Goal: Task Accomplishment & Management: Complete application form

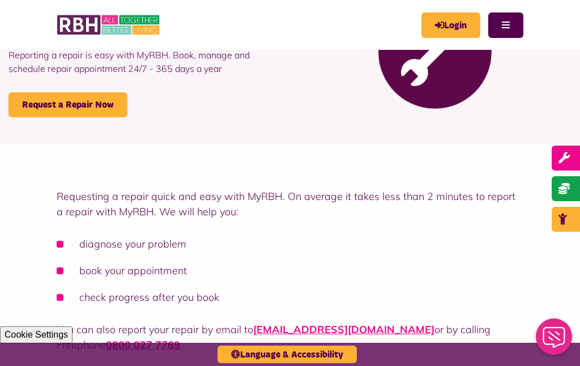
scroll to position [113, 0]
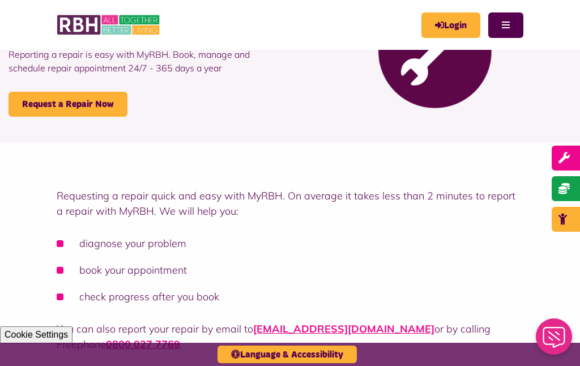
click at [57, 109] on link "Request a Repair Now" at bounding box center [67, 104] width 119 height 25
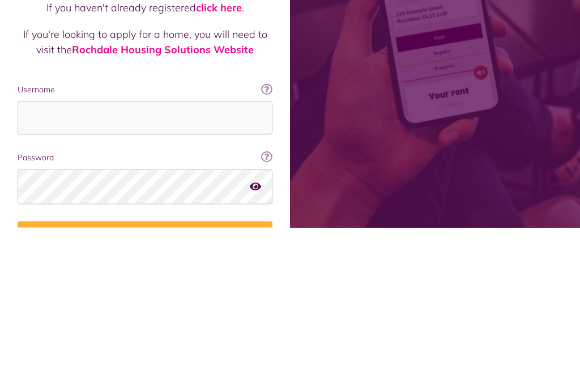
scroll to position [147, 0]
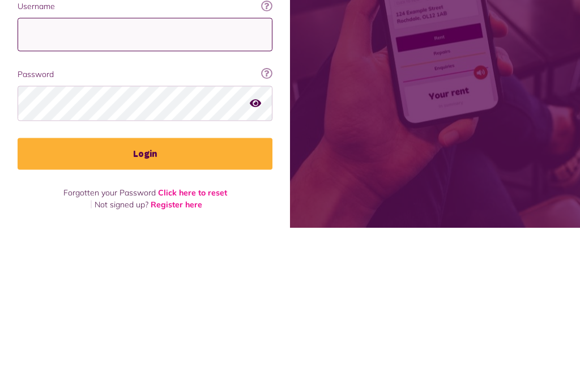
type input "**********"
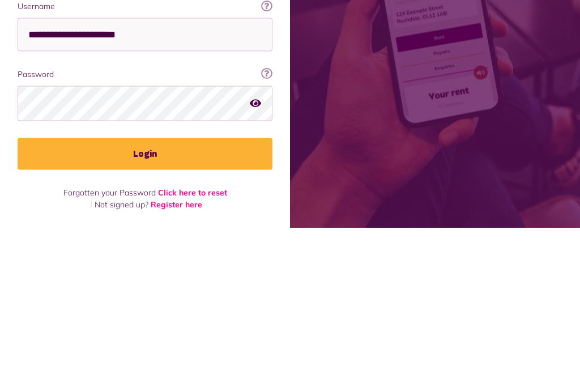
click at [145, 276] on button "Login" at bounding box center [145, 292] width 255 height 32
click at [158, 290] on button "Login" at bounding box center [145, 292] width 255 height 32
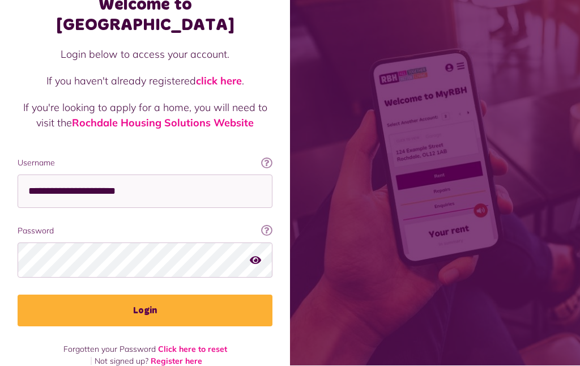
click at [187, 295] on button "Login" at bounding box center [145, 311] width 255 height 32
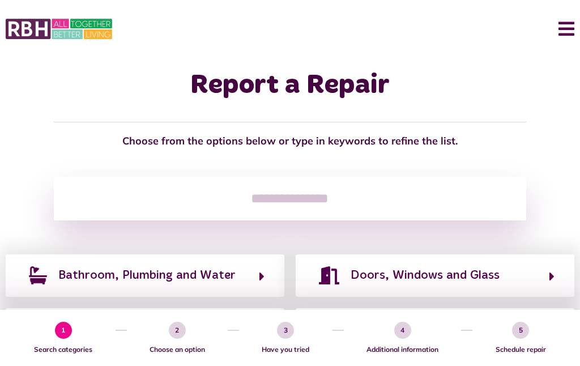
scroll to position [1, 0]
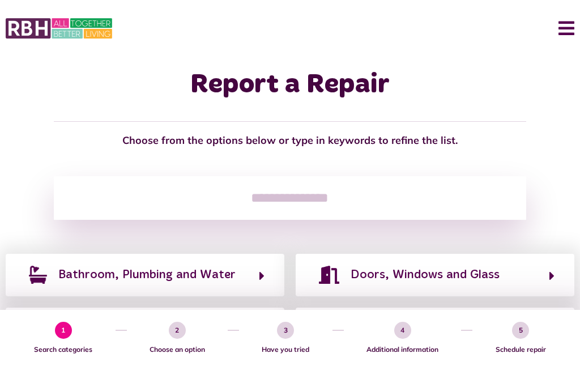
click at [178, 197] on input "search" at bounding box center [289, 198] width 471 height 44
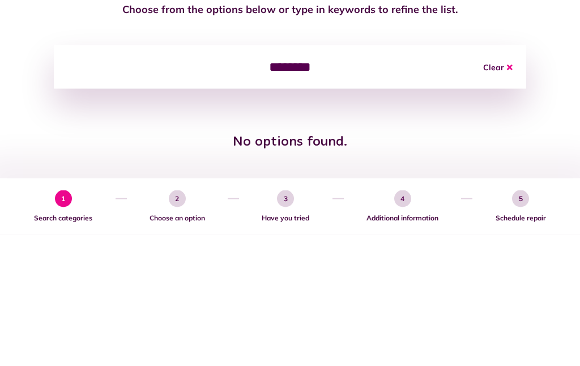
scroll to position [0, 0]
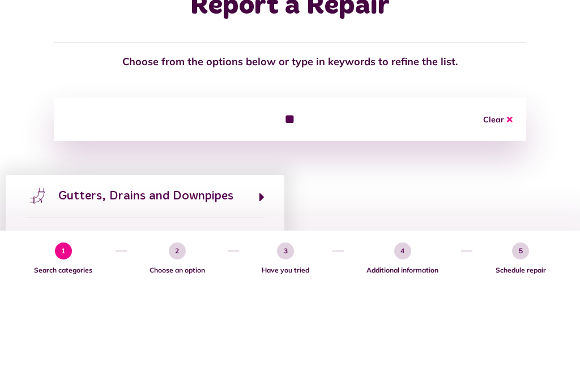
type input "*"
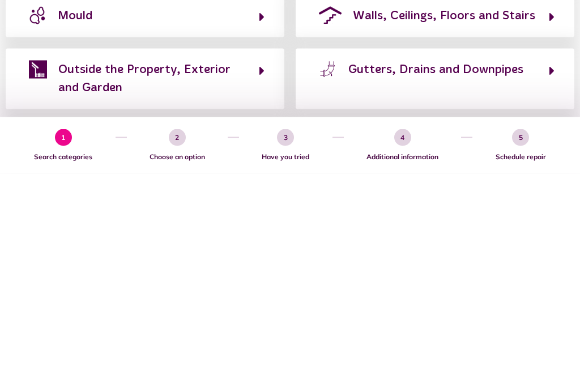
click at [513, 252] on button "Gutters, Drains and Downpipes" at bounding box center [434, 271] width 239 height 38
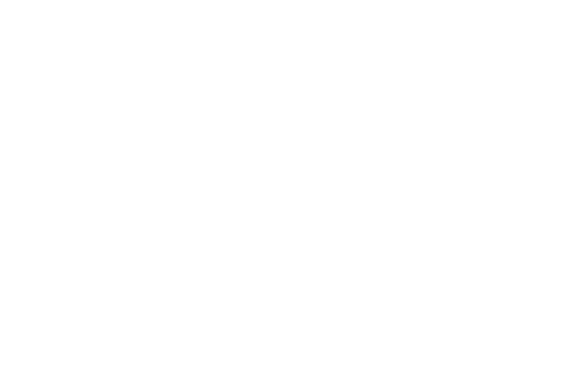
scroll to position [65, 0]
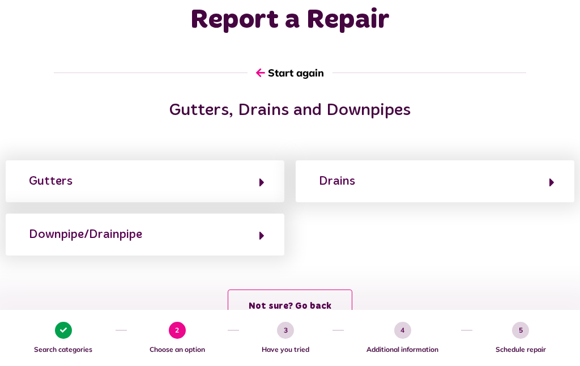
click at [238, 178] on button "Gutters" at bounding box center [144, 180] width 239 height 19
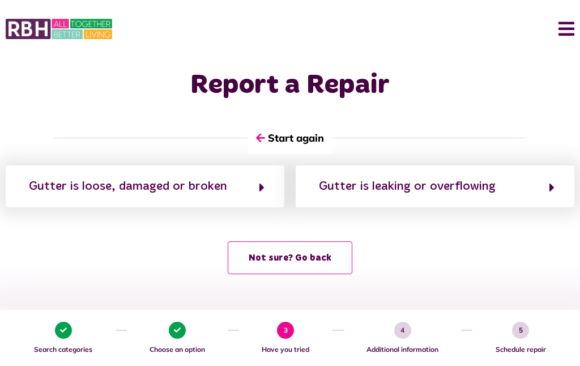
scroll to position [0, 0]
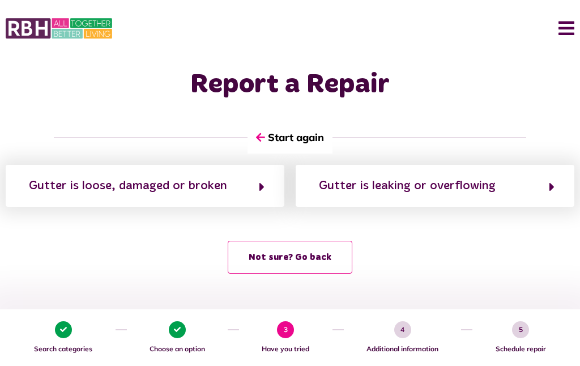
click at [471, 184] on div "Gutter is leaking or overflowing" at bounding box center [407, 186] width 177 height 18
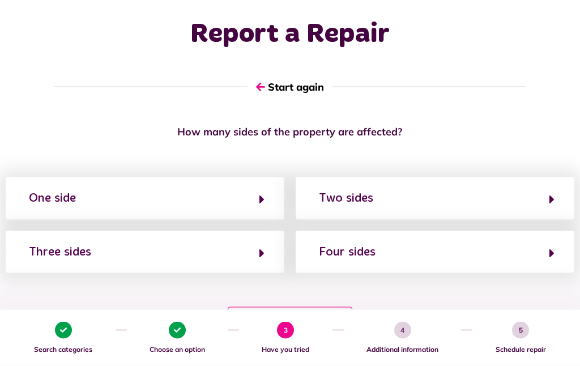
scroll to position [55, 0]
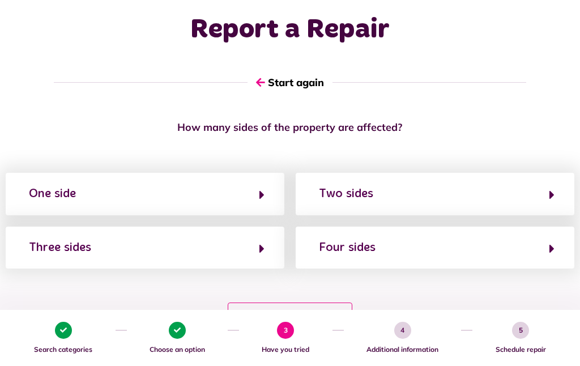
click at [398, 189] on button "Two sides" at bounding box center [434, 193] width 239 height 19
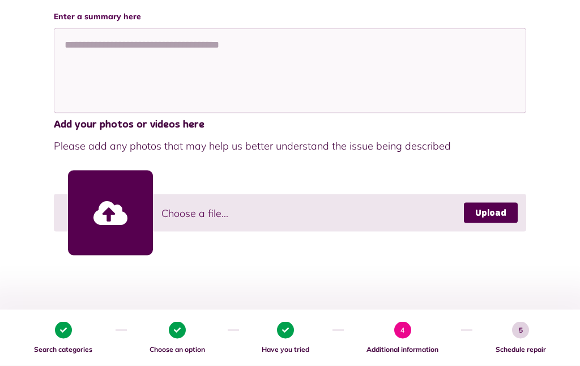
scroll to position [250, 0]
click at [214, 207] on span "Choose a file..." at bounding box center [194, 212] width 67 height 15
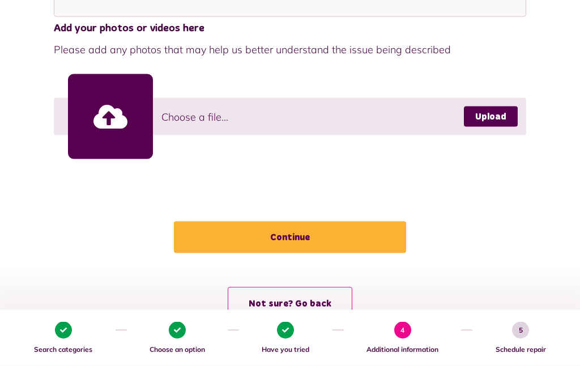
click at [293, 234] on button "Continue" at bounding box center [290, 237] width 232 height 32
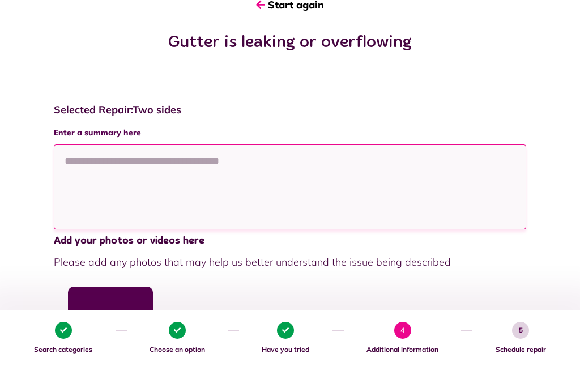
scroll to position [125, 0]
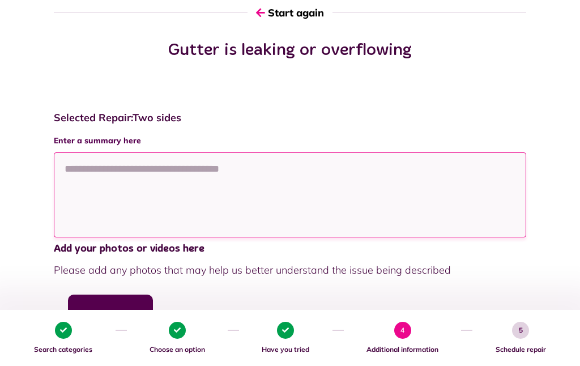
click at [109, 198] on textarea at bounding box center [289, 194] width 471 height 85
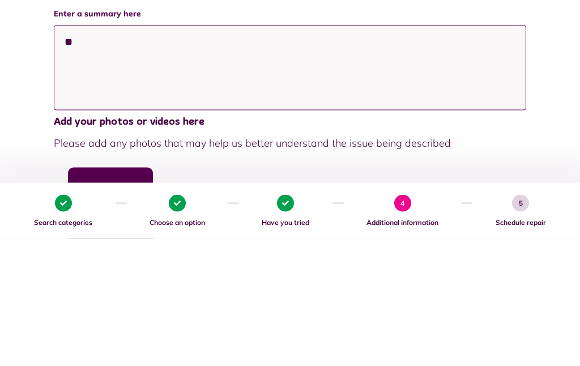
type textarea "*"
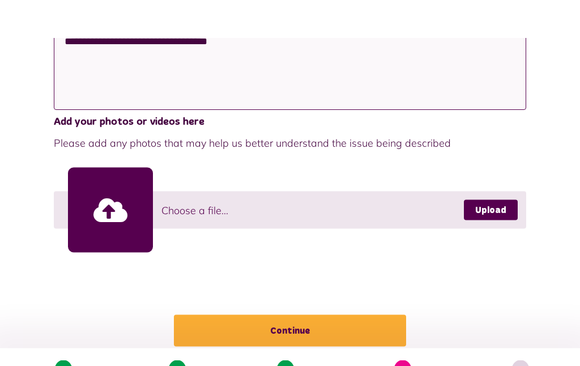
scroll to position [291, 0]
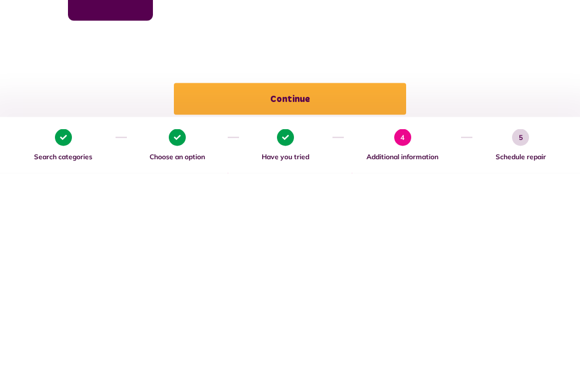
type textarea "**********"
click at [296, 276] on button "Continue" at bounding box center [290, 292] width 232 height 32
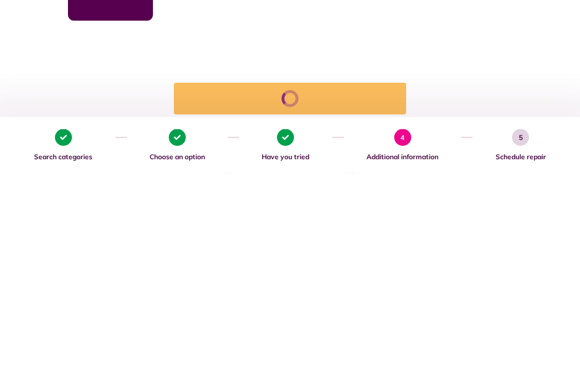
scroll to position [345, 0]
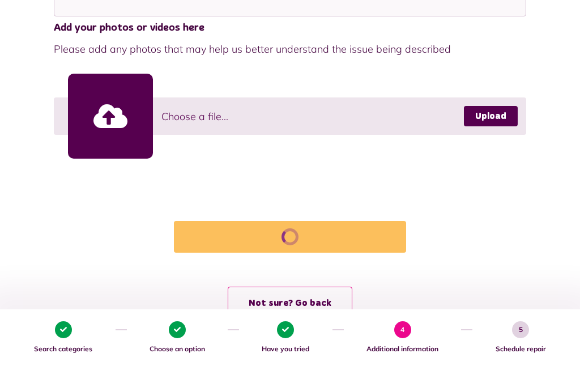
click at [507, 118] on link "Upload" at bounding box center [491, 116] width 54 height 20
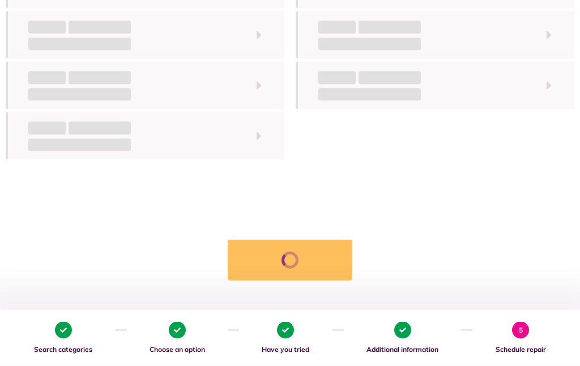
scroll to position [209, 0]
